Goal: Information Seeking & Learning: Learn about a topic

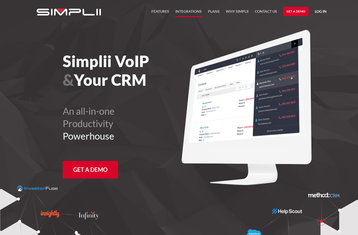
click at [193, 12] on link "Integrations" at bounding box center [188, 12] width 26 height 9
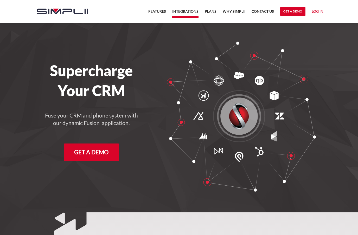
click at [217, 6] on nav "Features Integrations PRoducts Plans Why Simplii Contact US Master Agreement Ge…" at bounding box center [235, 11] width 181 height 23
click at [214, 10] on link "Plans" at bounding box center [211, 12] width 12 height 9
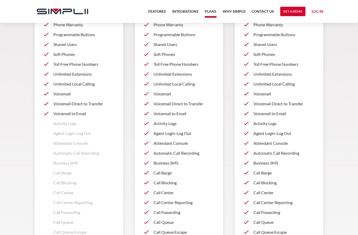
scroll to position [382, 0]
